Goal: Navigation & Orientation: Find specific page/section

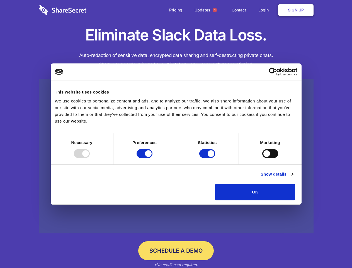
click at [90, 158] on div at bounding box center [82, 153] width 16 height 9
click at [152, 158] on input "Preferences" at bounding box center [145, 153] width 16 height 9
checkbox input "false"
click at [208, 158] on input "Statistics" at bounding box center [207, 153] width 16 height 9
checkbox input "false"
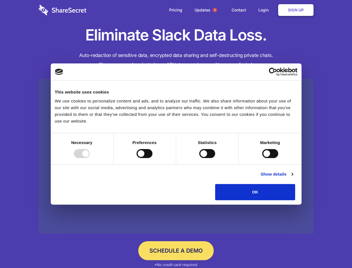
click at [262, 158] on input "Marketing" at bounding box center [270, 153] width 16 height 9
checkbox input "true"
click at [293, 177] on link "Show details" at bounding box center [277, 174] width 32 height 7
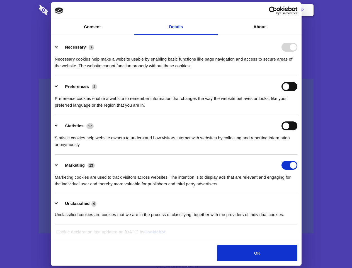
click at [297, 76] on li "Necessary 7 Necessary cookies help make a website usable by enabling basic func…" at bounding box center [176, 56] width 243 height 39
click at [215, 10] on span "1" at bounding box center [215, 10] width 4 height 4
